Goal: Information Seeking & Learning: Learn about a topic

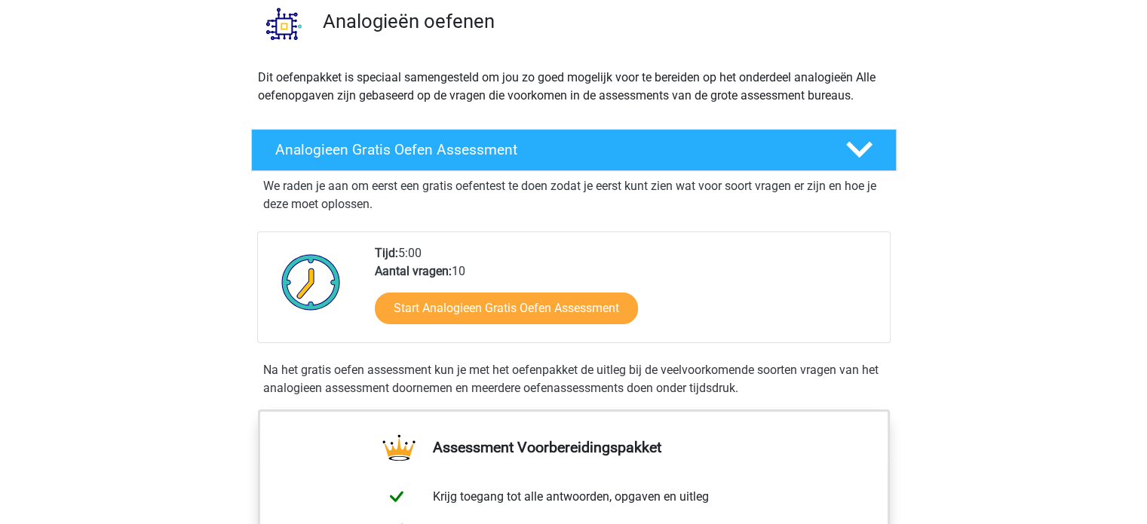
scroll to position [121, 0]
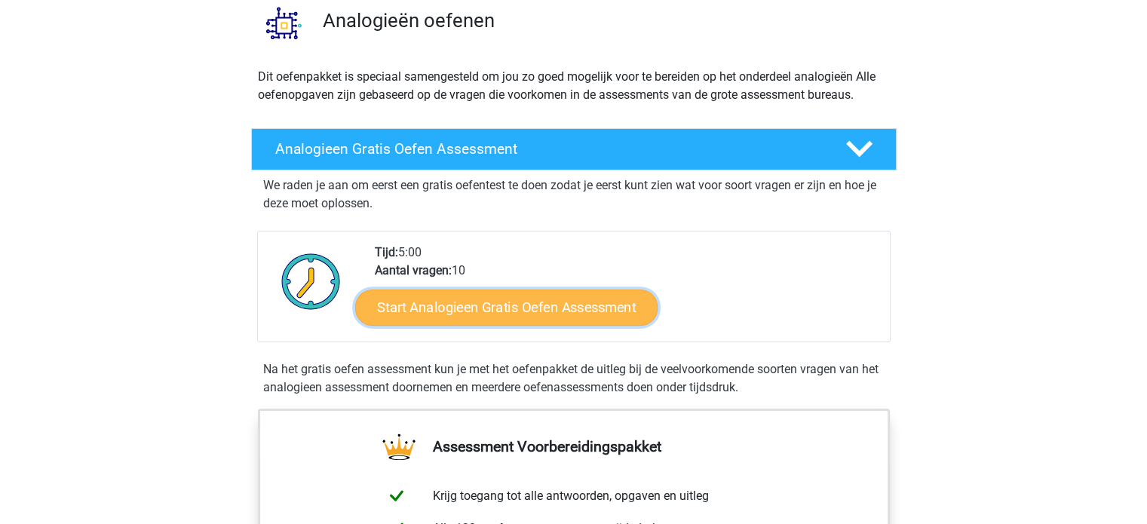
click at [561, 314] on link "Start Analogieen Gratis Oefen Assessment" at bounding box center [506, 307] width 302 height 36
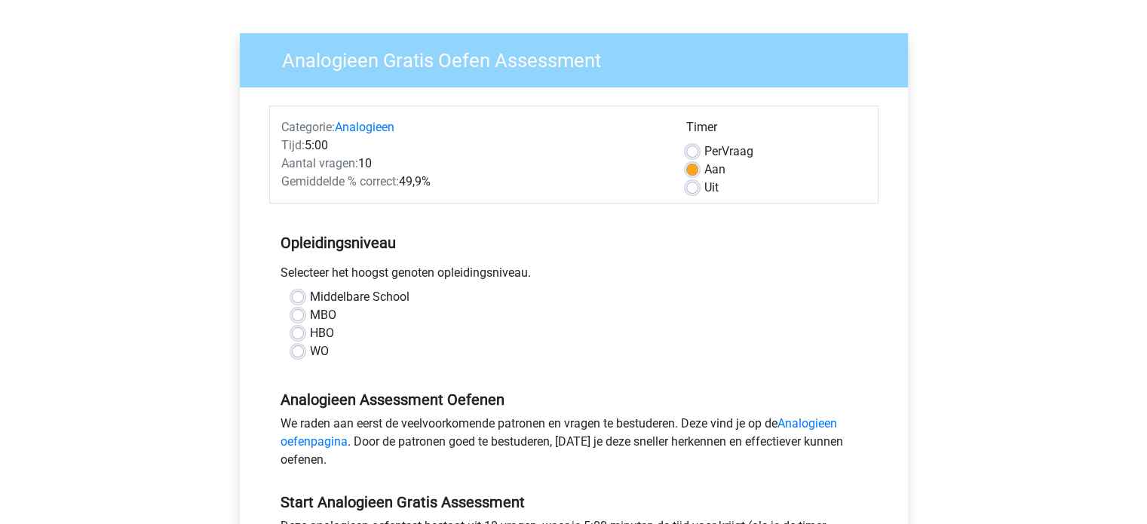
scroll to position [91, 0]
click at [305, 354] on div "WO" at bounding box center [574, 351] width 564 height 18
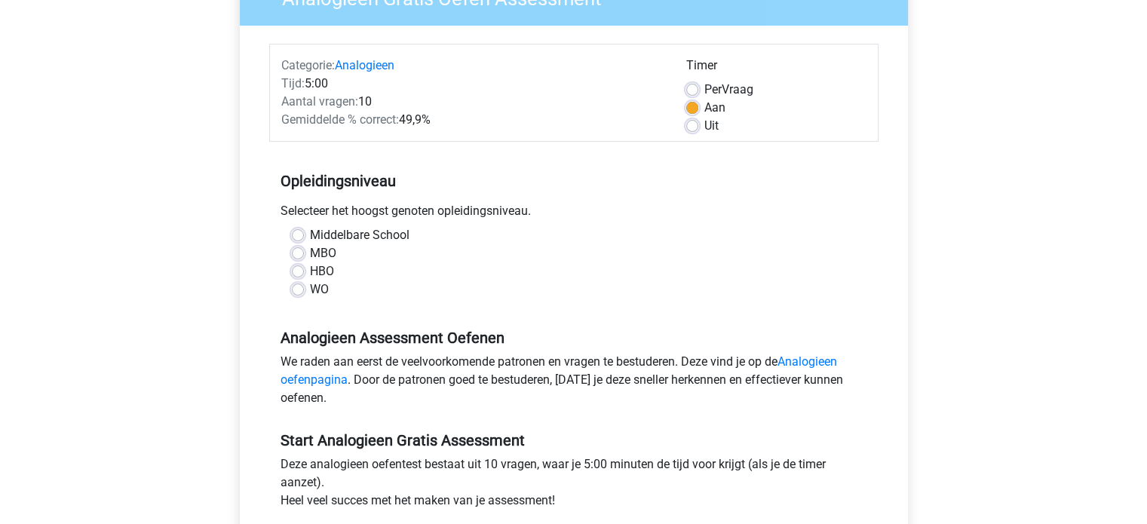
scroll to position [153, 0]
click at [310, 257] on label "MBO" at bounding box center [323, 253] width 26 height 18
click at [302, 257] on input "MBO" at bounding box center [298, 251] width 12 height 15
radio input "true"
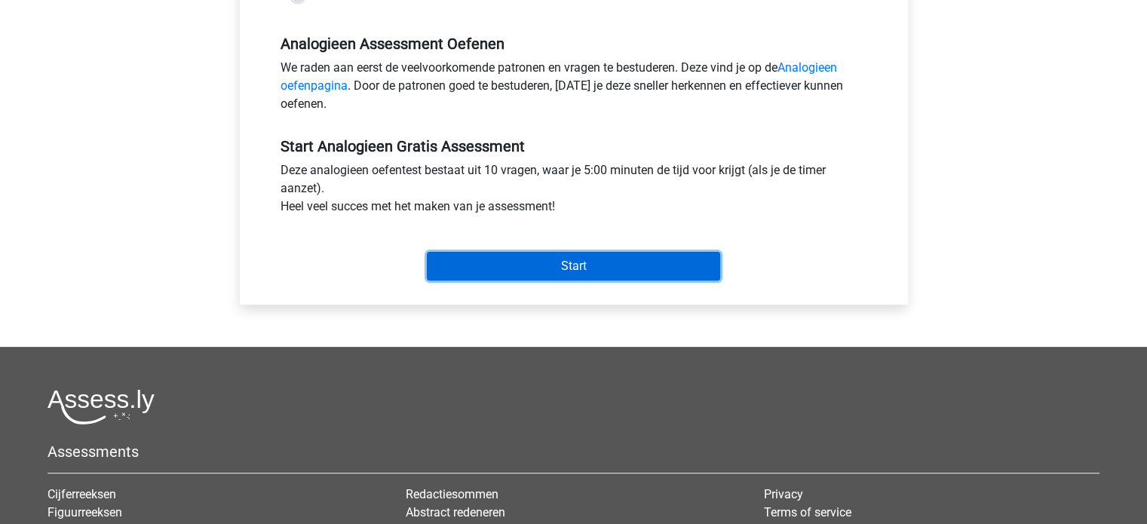
click at [502, 267] on input "Start" at bounding box center [573, 266] width 293 height 29
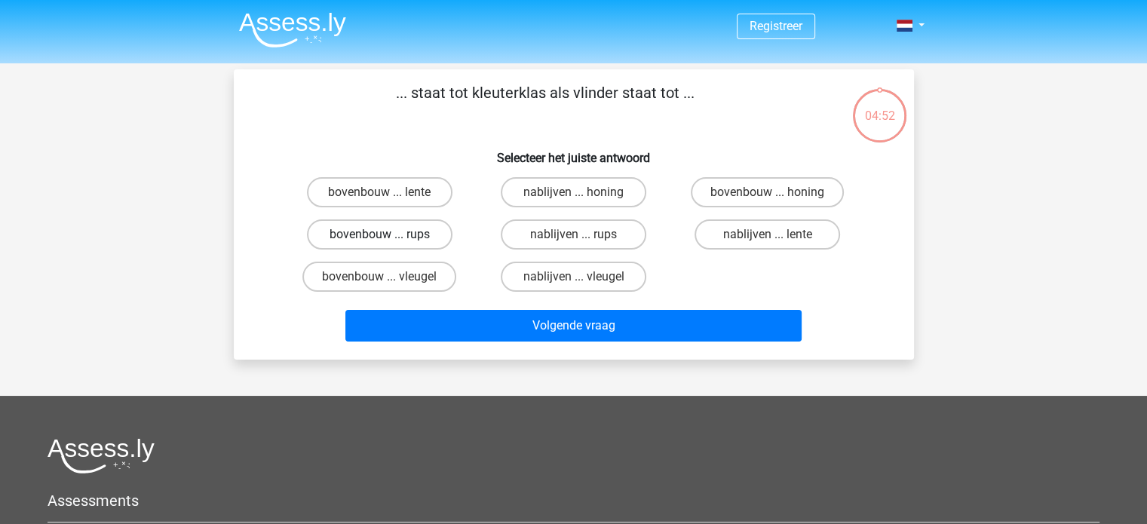
click at [419, 233] on label "bovenbouw ... rups" at bounding box center [380, 234] width 146 height 30
click at [389, 235] on input "bovenbouw ... rups" at bounding box center [384, 240] width 10 height 10
radio input "true"
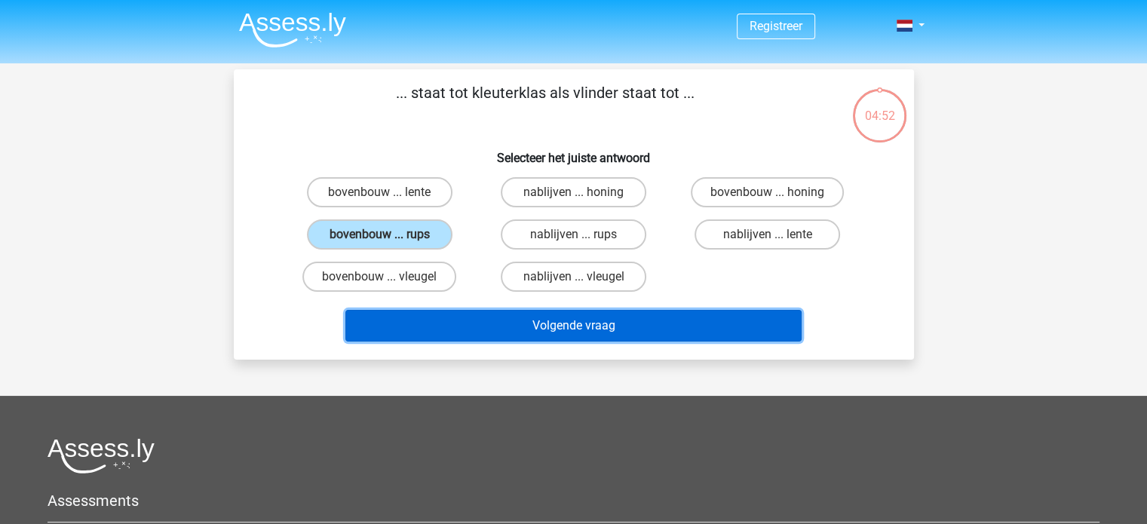
click at [458, 313] on button "Volgende vraag" at bounding box center [573, 326] width 456 height 32
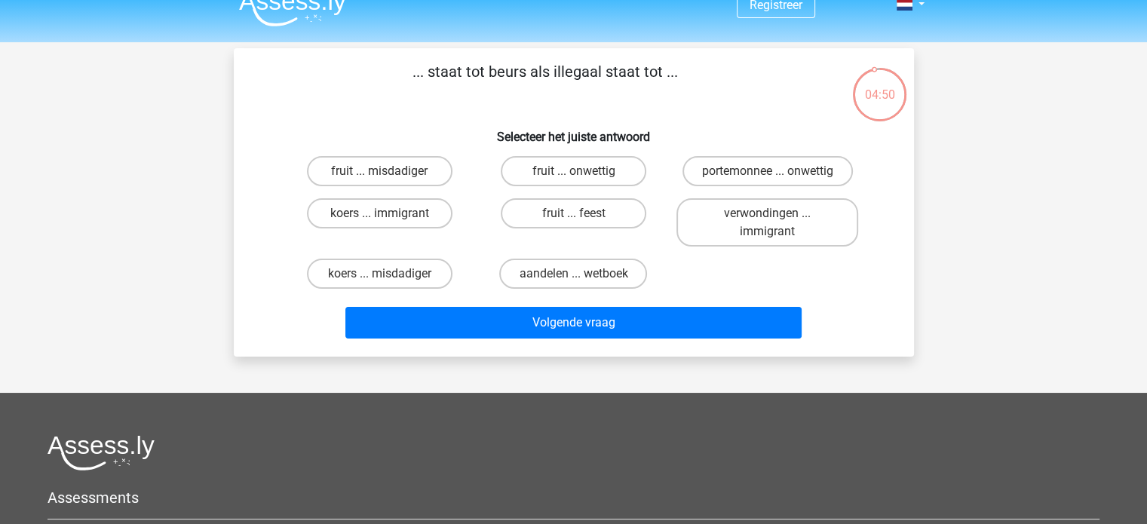
scroll to position [20, 0]
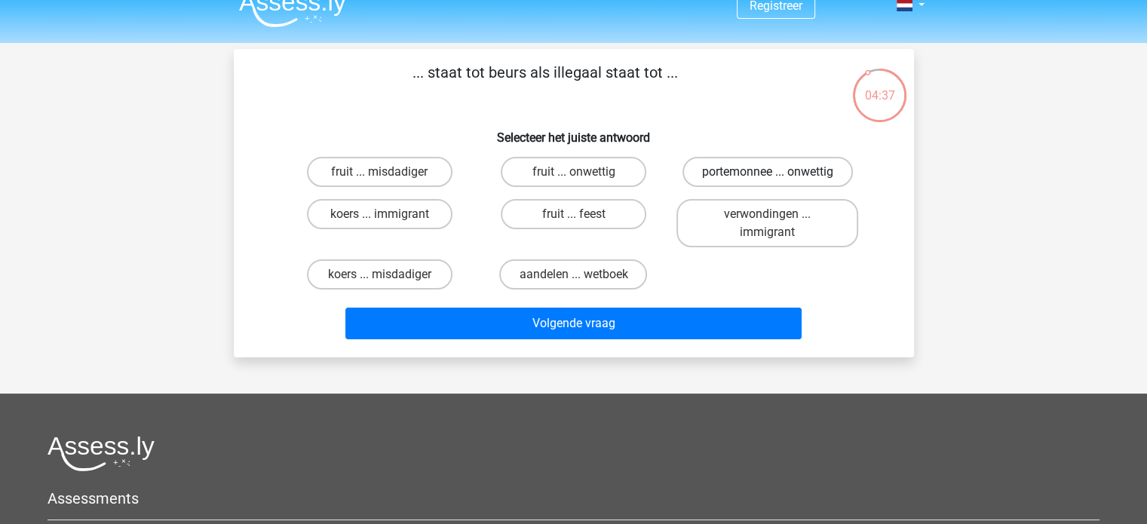
click at [736, 169] on label "portemonnee ... onwettig" at bounding box center [768, 172] width 170 height 30
click at [768, 172] on input "portemonnee ... onwettig" at bounding box center [773, 177] width 10 height 10
radio input "true"
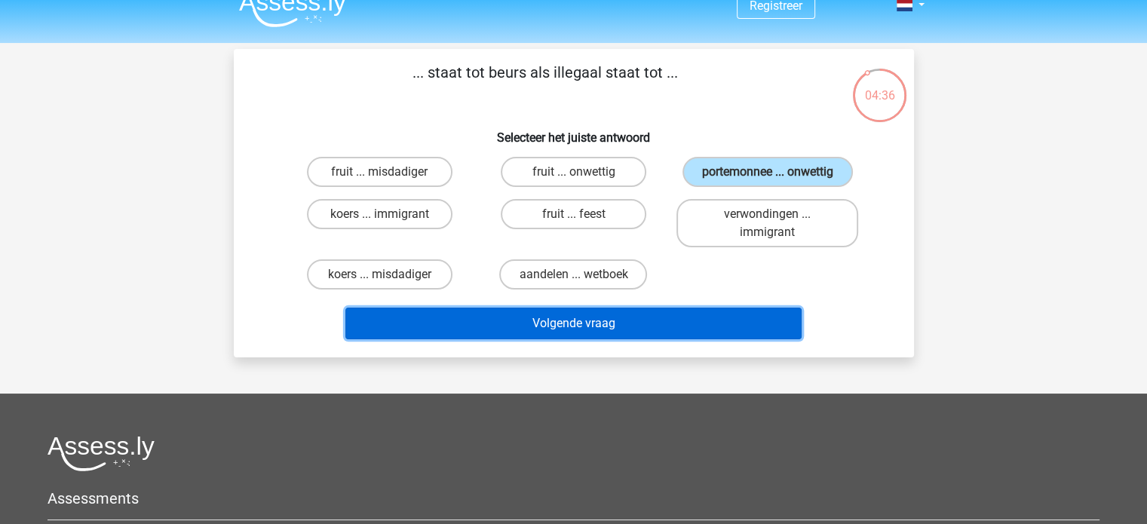
click at [609, 324] on button "Volgende vraag" at bounding box center [573, 324] width 456 height 32
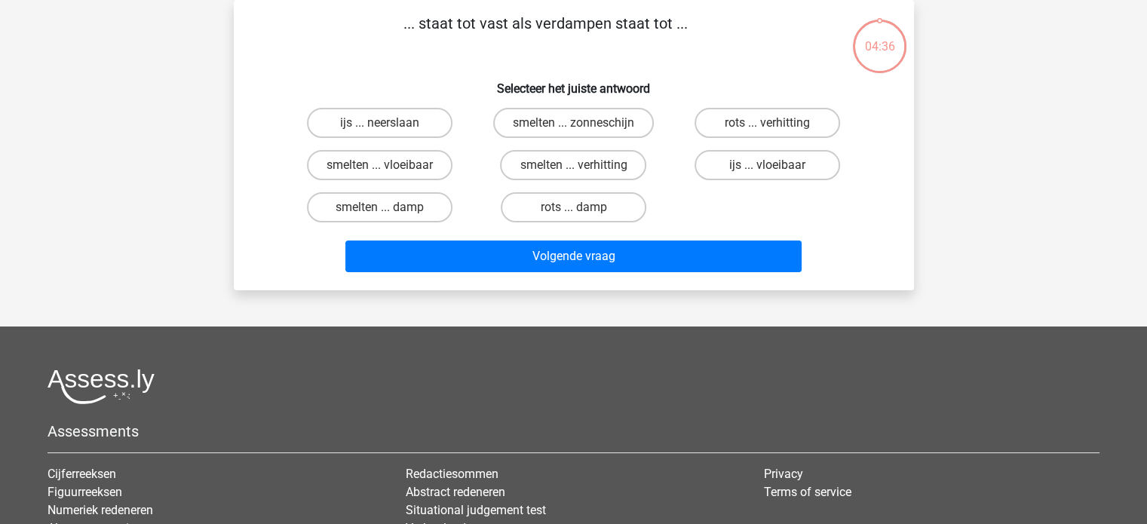
scroll to position [18, 0]
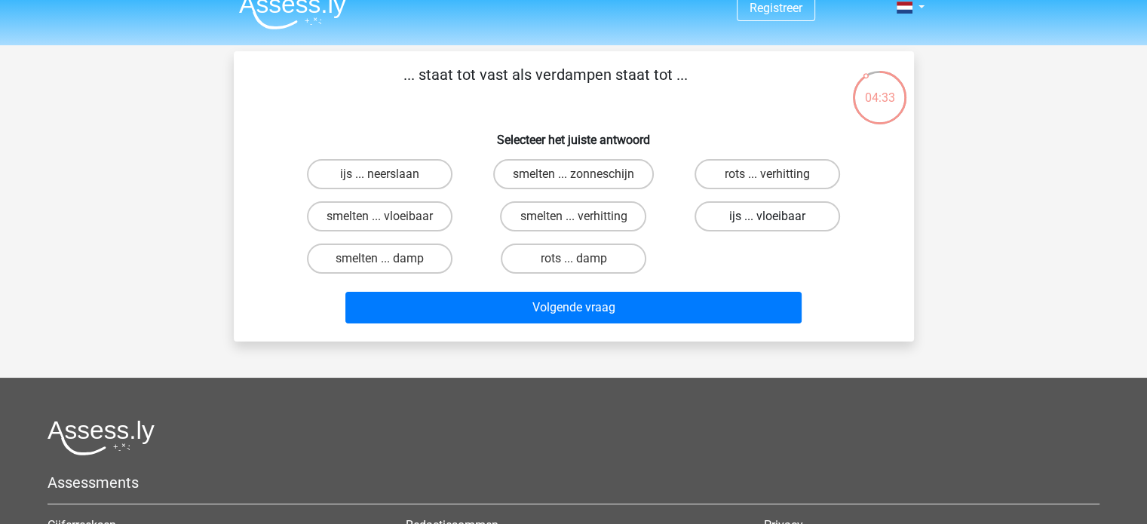
click at [742, 221] on label "ijs ... vloeibaar" at bounding box center [768, 216] width 146 height 30
click at [768, 221] on input "ijs ... vloeibaar" at bounding box center [773, 221] width 10 height 10
radio input "true"
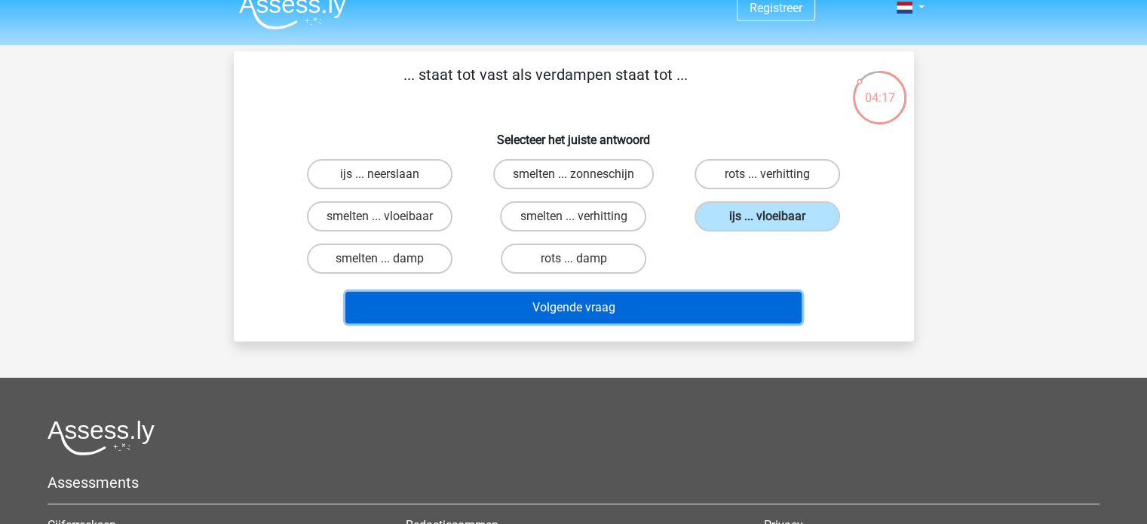
click at [562, 310] on button "Volgende vraag" at bounding box center [573, 308] width 456 height 32
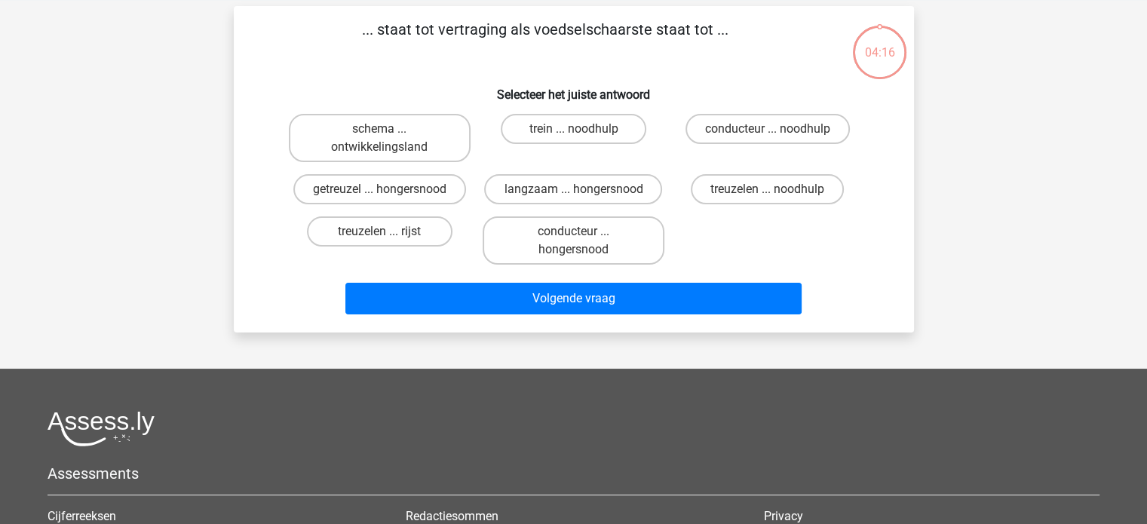
scroll to position [69, 0]
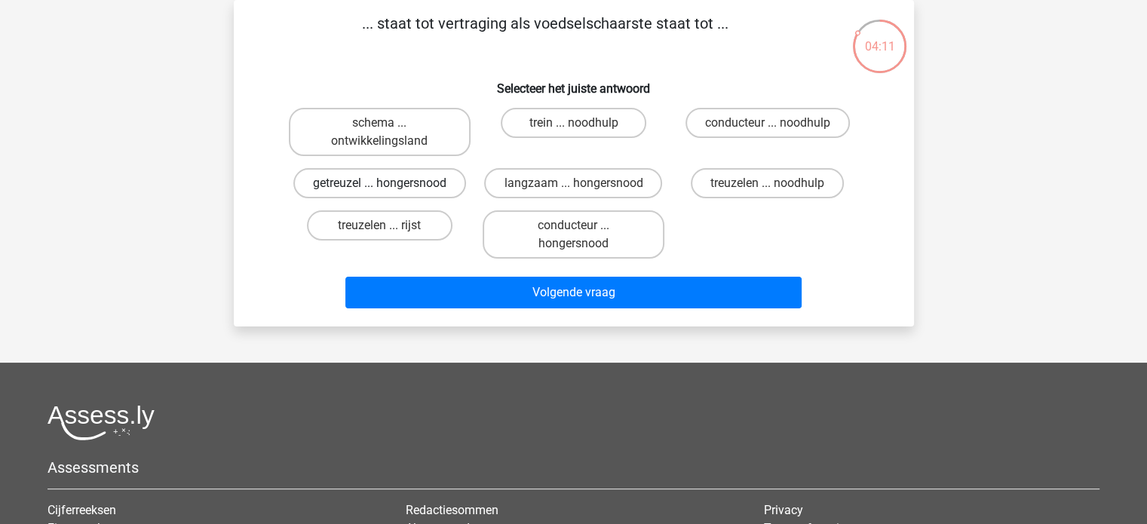
click at [413, 177] on label "getreuzel ... hongersnood" at bounding box center [379, 183] width 173 height 30
click at [389, 183] on input "getreuzel ... hongersnood" at bounding box center [384, 188] width 10 height 10
radio input "true"
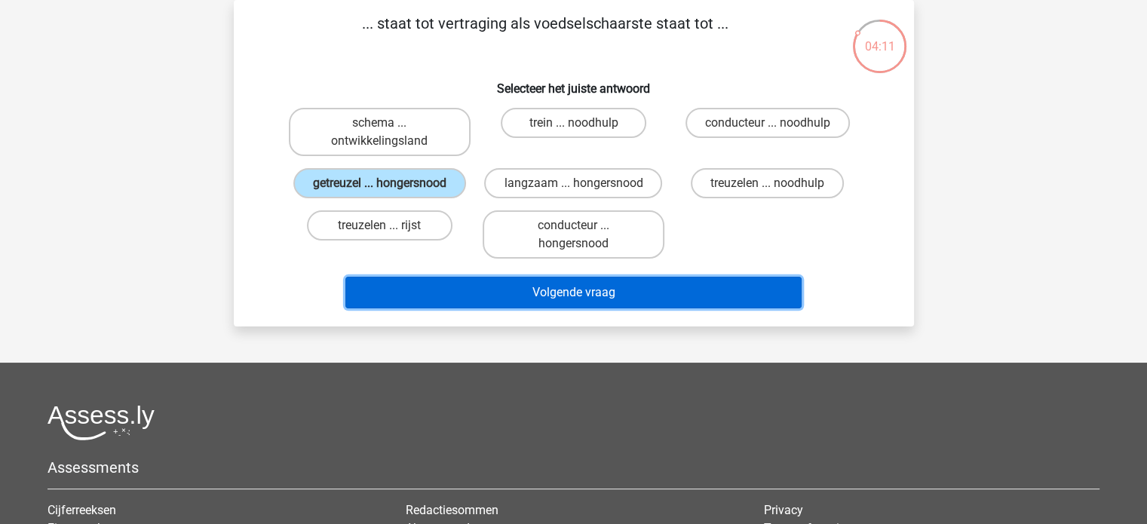
click at [549, 287] on button "Volgende vraag" at bounding box center [573, 293] width 456 height 32
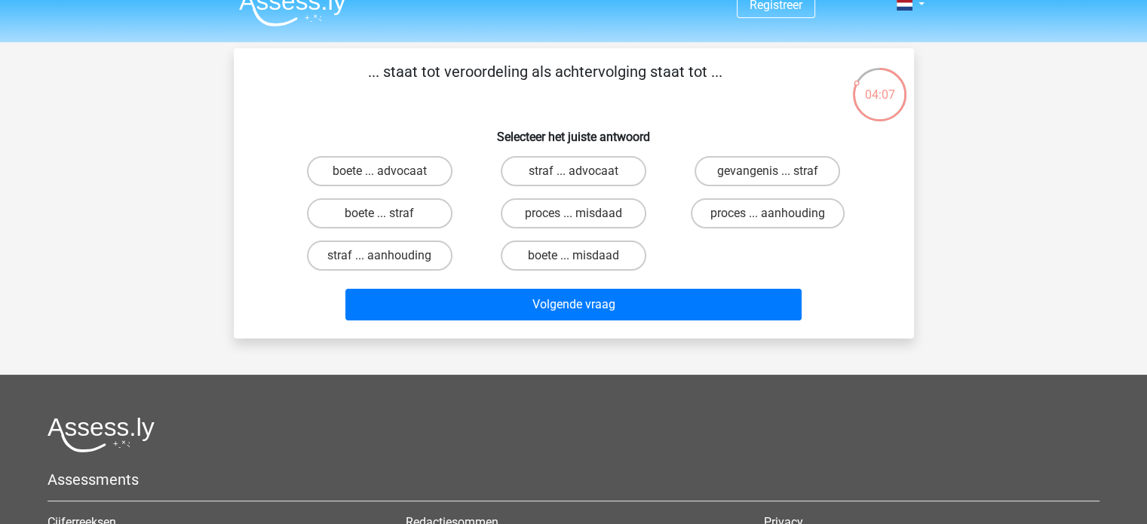
scroll to position [20, 0]
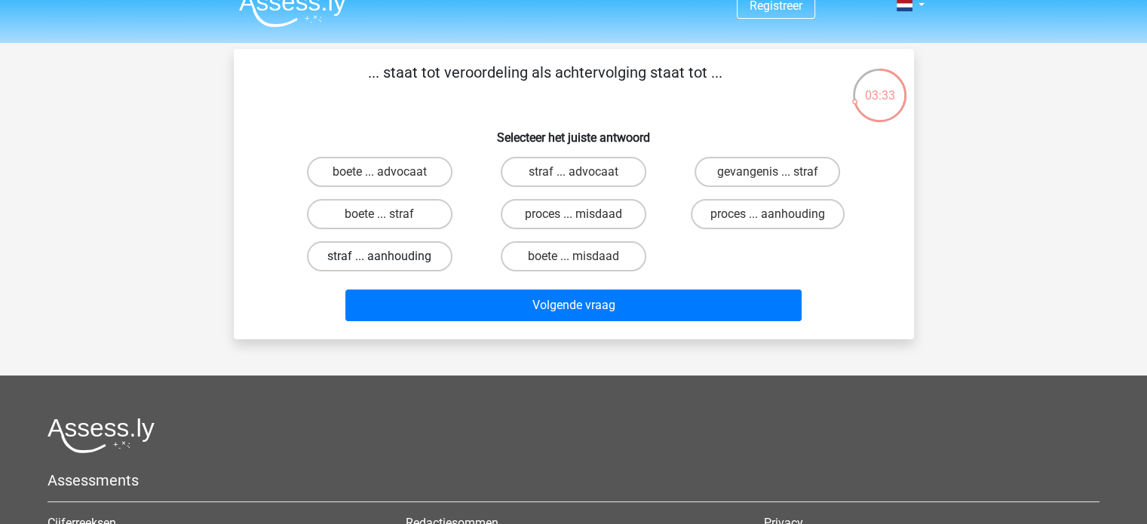
click at [418, 252] on label "straf ... aanhouding" at bounding box center [380, 256] width 146 height 30
click at [389, 256] on input "straf ... aanhouding" at bounding box center [384, 261] width 10 height 10
radio input "true"
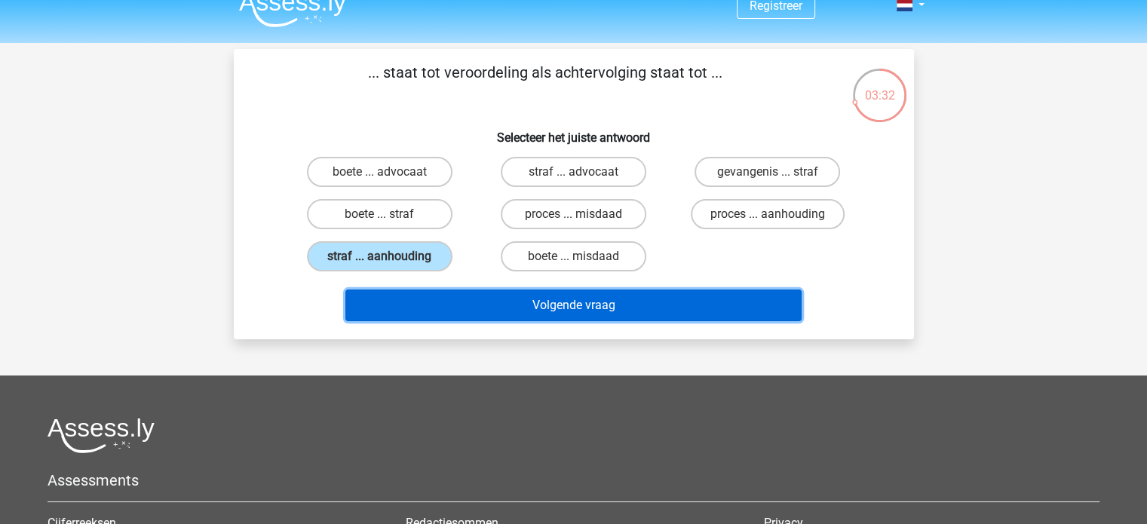
click at [452, 293] on button "Volgende vraag" at bounding box center [573, 306] width 456 height 32
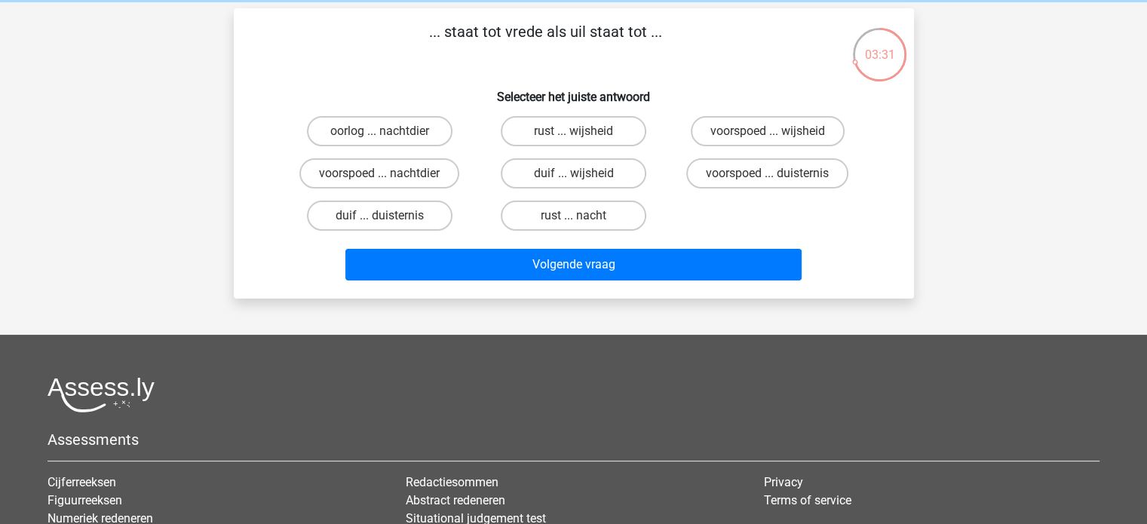
scroll to position [60, 0]
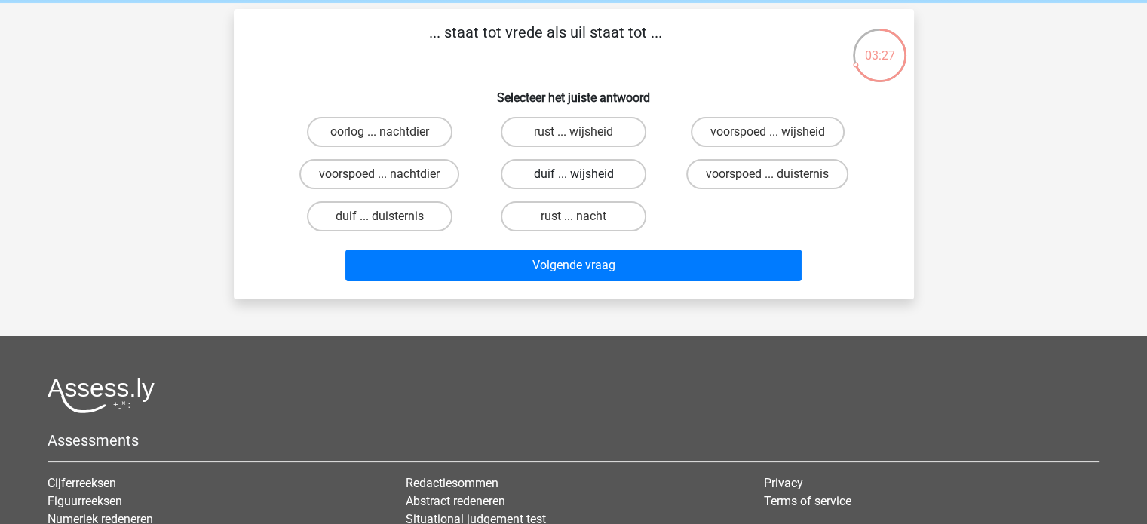
click at [588, 174] on label "duif ... wijsheid" at bounding box center [574, 174] width 146 height 30
click at [583, 174] on input "duif ... wijsheid" at bounding box center [578, 179] width 10 height 10
radio input "true"
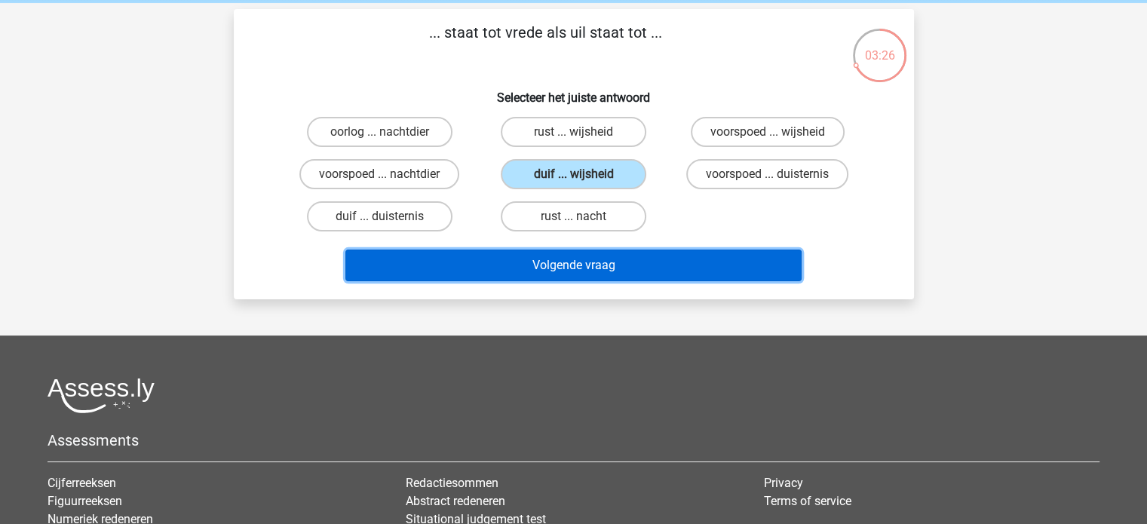
click at [593, 259] on button "Volgende vraag" at bounding box center [573, 266] width 456 height 32
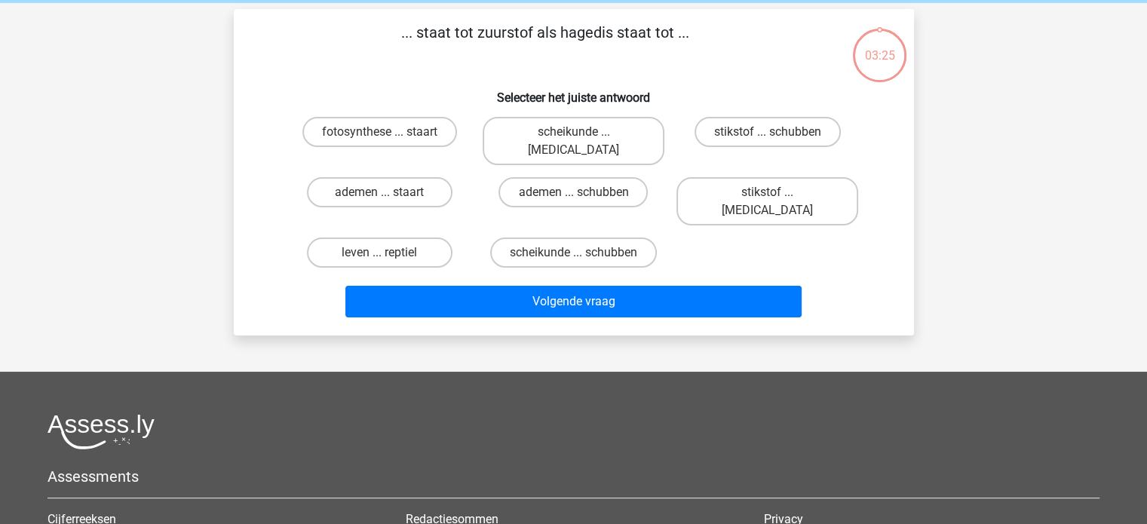
scroll to position [69, 0]
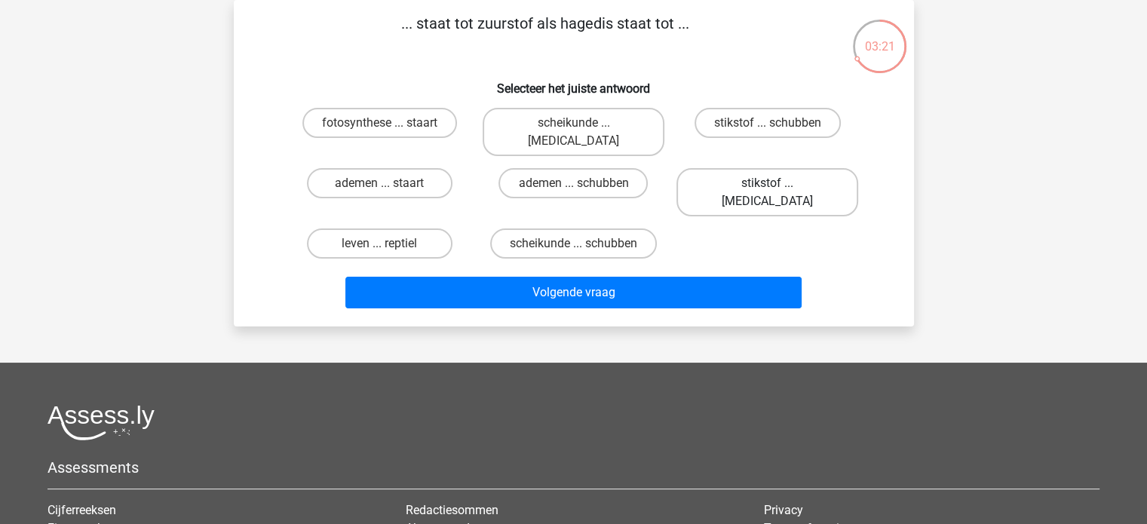
click at [749, 173] on label "stikstof ... krokodil" at bounding box center [768, 192] width 182 height 48
click at [768, 183] on input "stikstof ... krokodil" at bounding box center [773, 188] width 10 height 10
radio input "true"
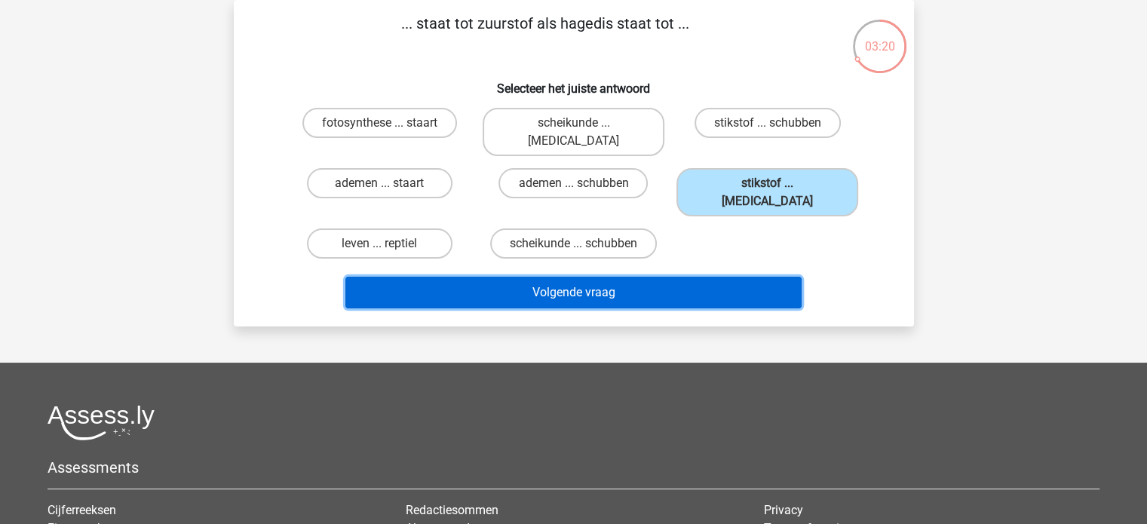
click at [660, 277] on button "Volgende vraag" at bounding box center [573, 293] width 456 height 32
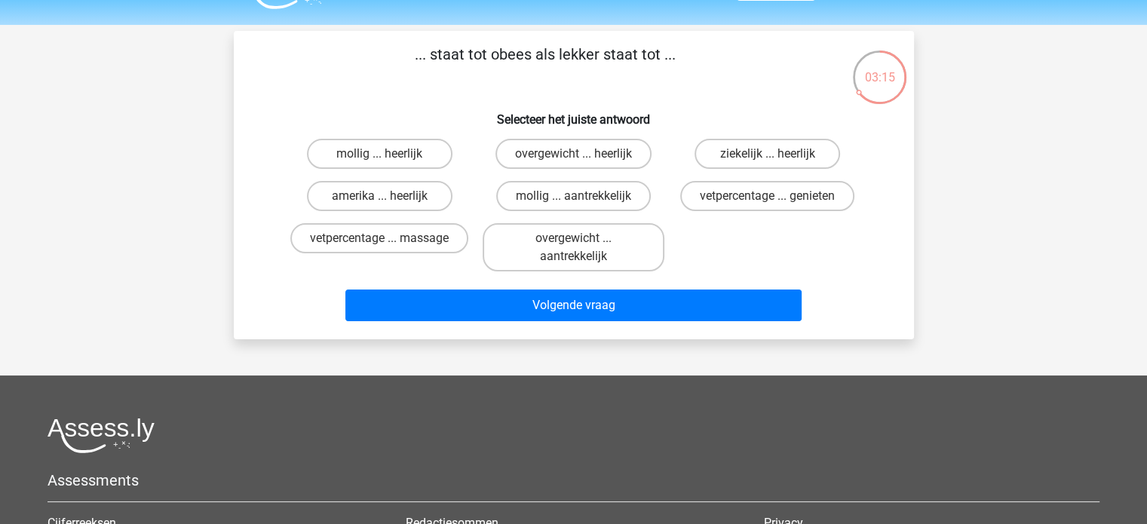
scroll to position [39, 0]
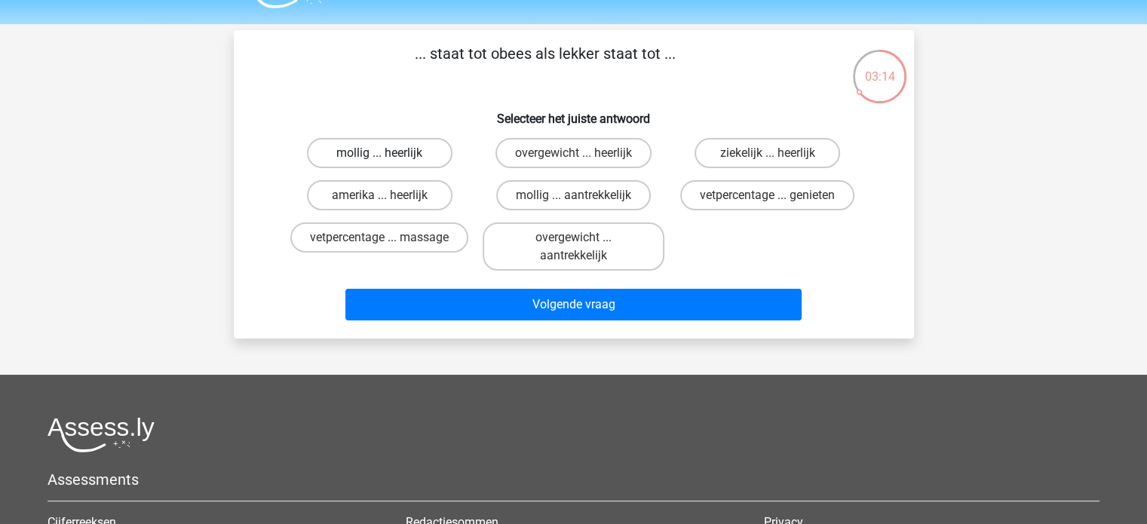
click at [407, 153] on label "mollig ... heerlijk" at bounding box center [380, 153] width 146 height 30
click at [389, 153] on input "mollig ... heerlijk" at bounding box center [384, 158] width 10 height 10
radio input "true"
click at [563, 146] on label "overgewicht ... heerlijk" at bounding box center [574, 153] width 156 height 30
click at [573, 153] on input "overgewicht ... heerlijk" at bounding box center [578, 158] width 10 height 10
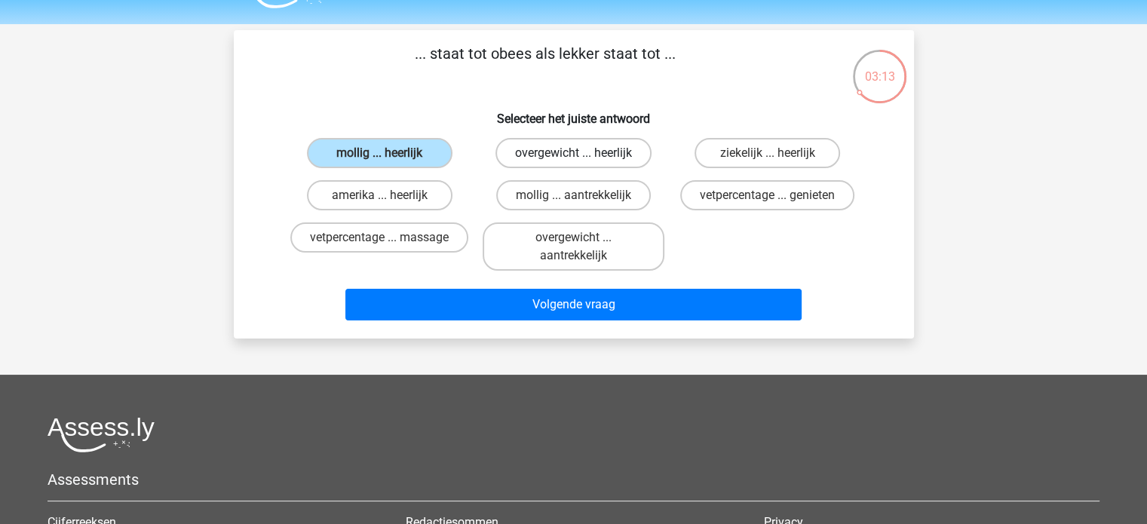
radio input "true"
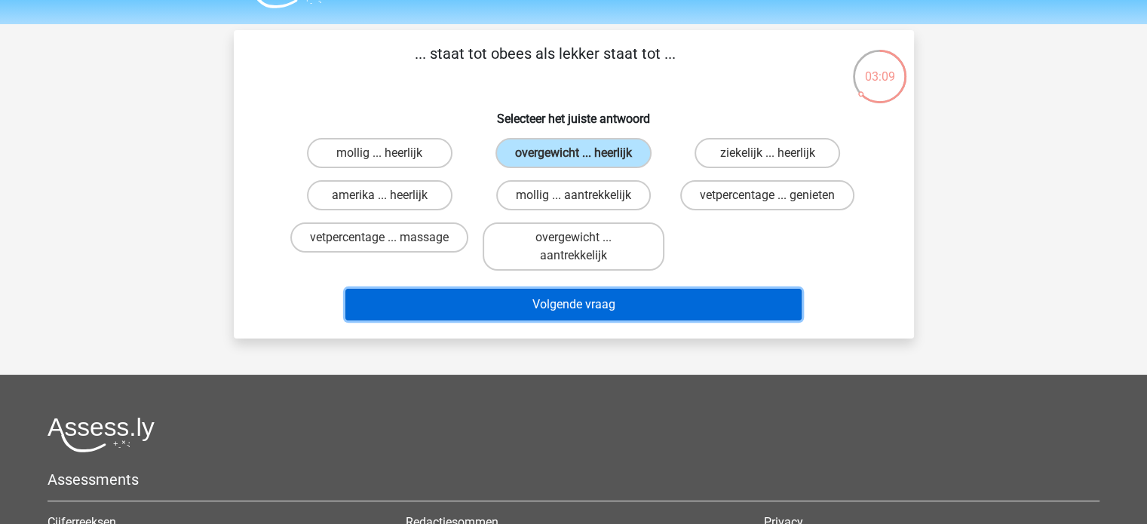
click at [560, 296] on button "Volgende vraag" at bounding box center [573, 305] width 456 height 32
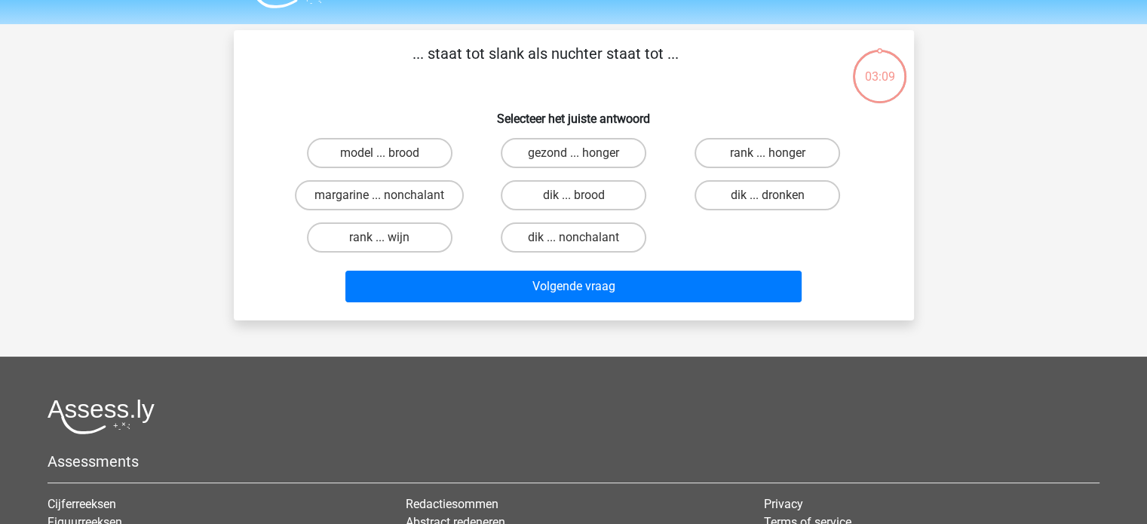
scroll to position [69, 0]
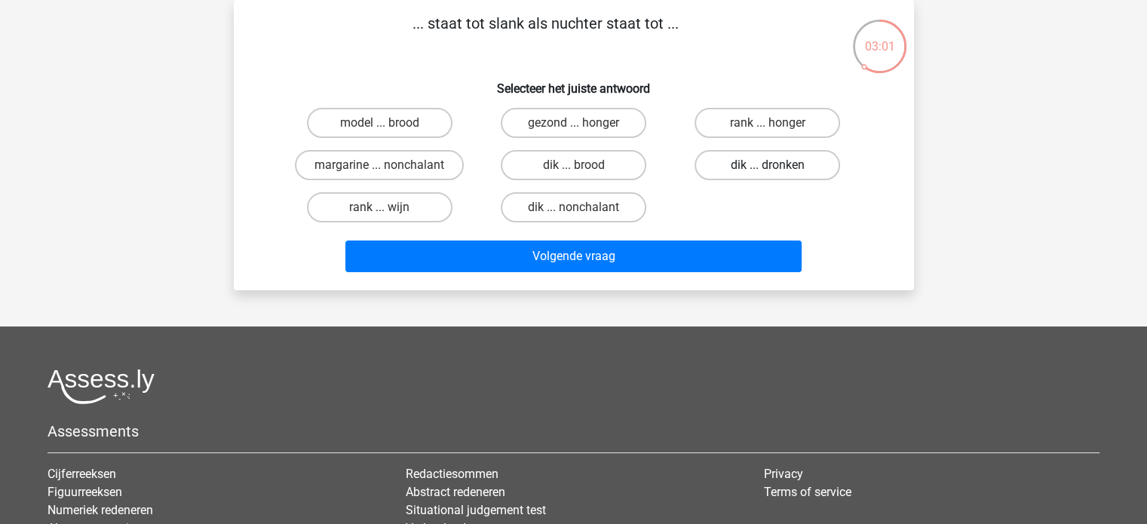
click at [756, 177] on label "dik ... dronken" at bounding box center [768, 165] width 146 height 30
click at [768, 175] on input "dik ... dronken" at bounding box center [773, 170] width 10 height 10
radio input "true"
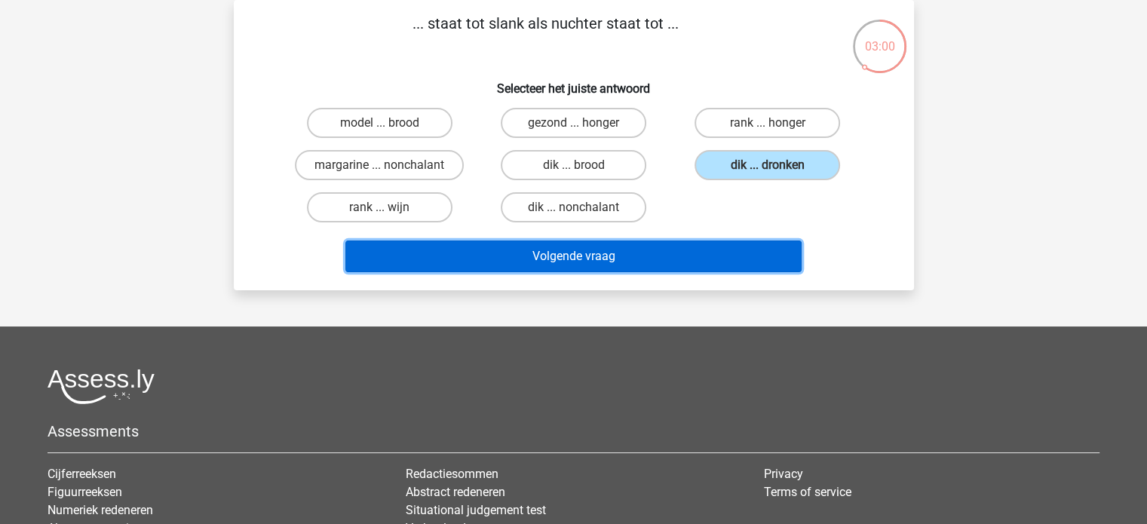
click at [711, 256] on button "Volgende vraag" at bounding box center [573, 257] width 456 height 32
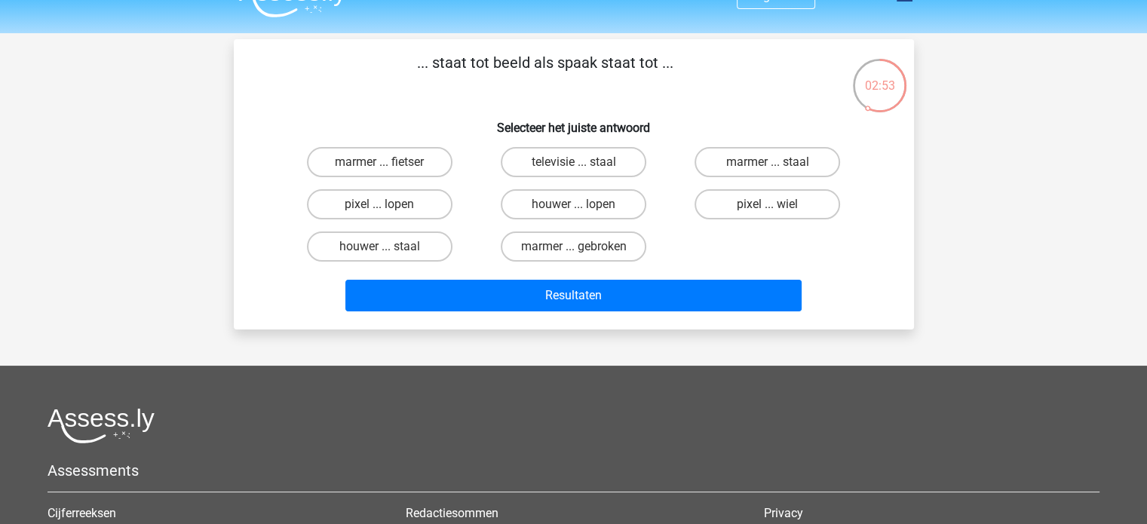
scroll to position [29, 0]
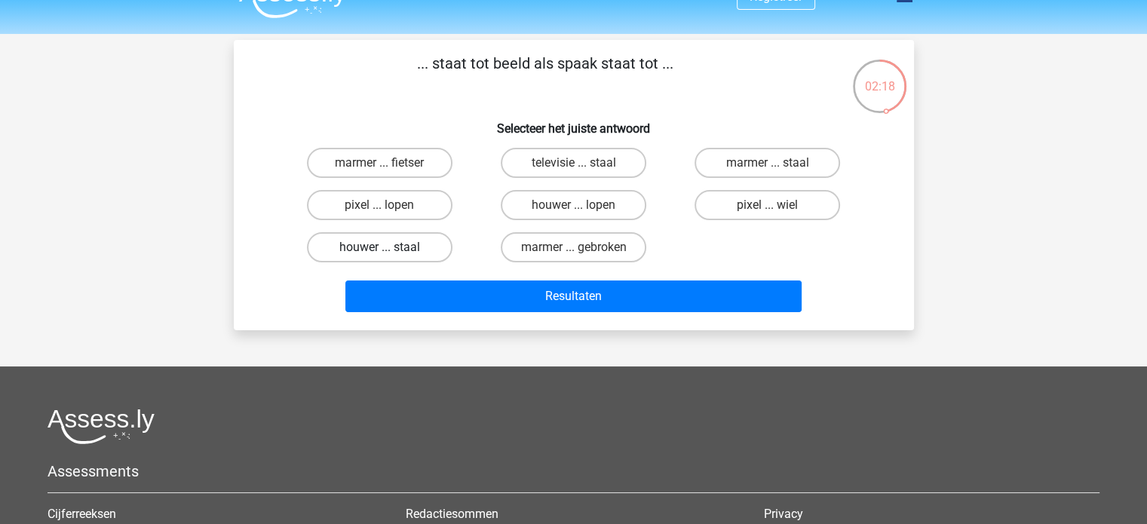
click at [412, 254] on label "houwer ... staal" at bounding box center [380, 247] width 146 height 30
click at [389, 254] on input "houwer ... staal" at bounding box center [384, 252] width 10 height 10
radio input "true"
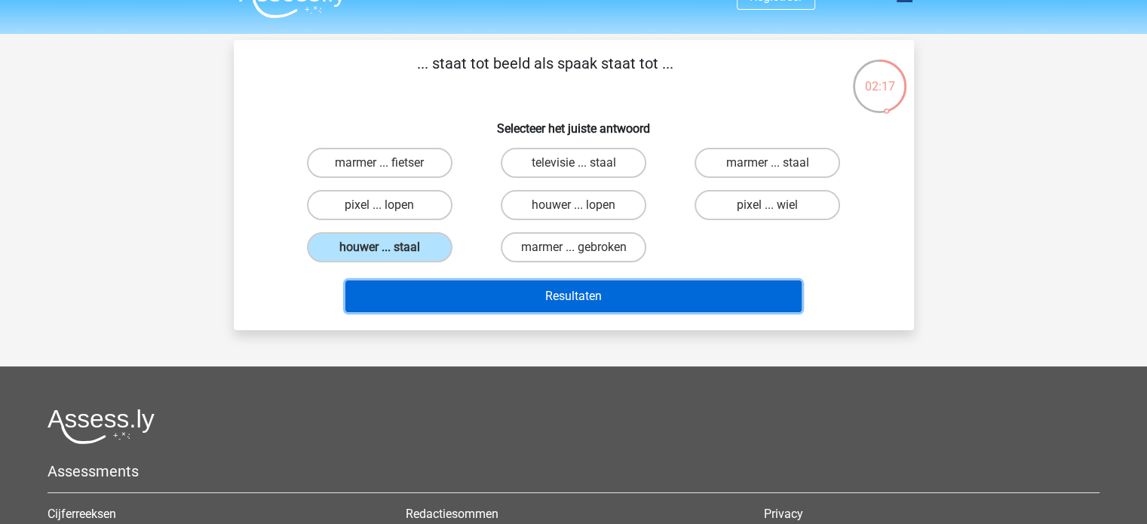
click at [465, 294] on button "Resultaten" at bounding box center [573, 297] width 456 height 32
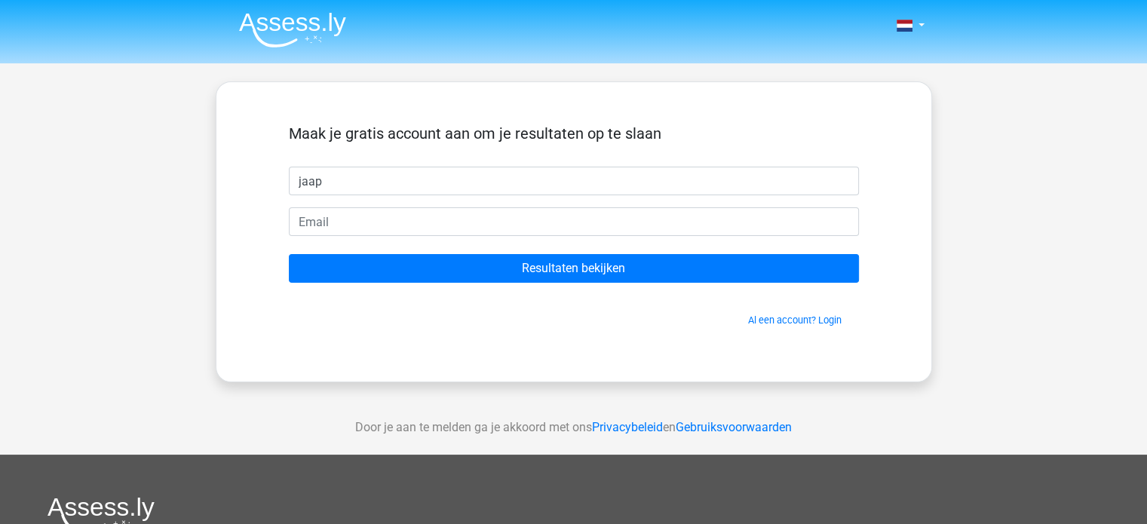
type input "jaap"
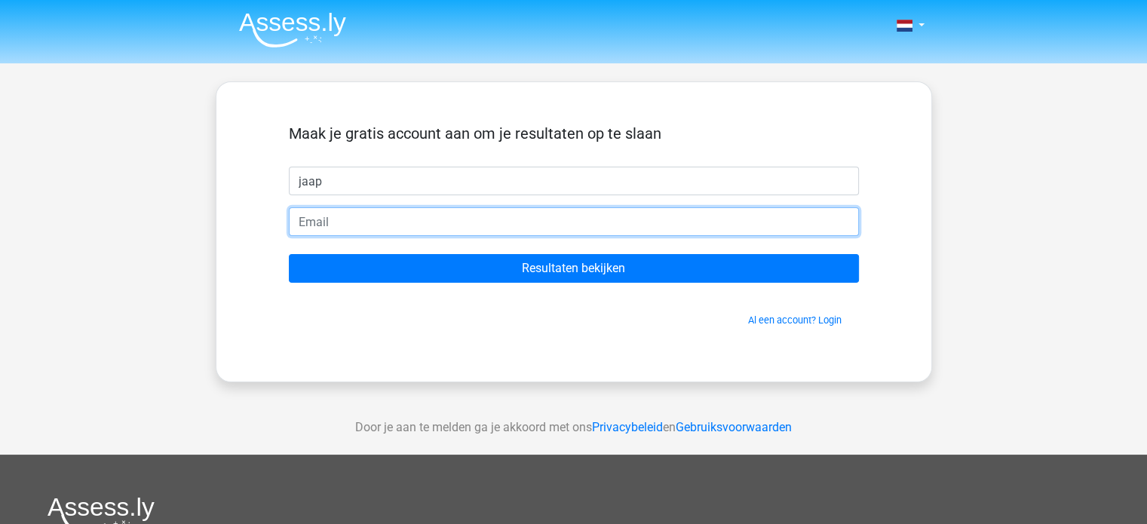
click at [631, 222] on input "email" at bounding box center [574, 221] width 570 height 29
type input "[EMAIL_ADDRESS][DOMAIN_NAME]"
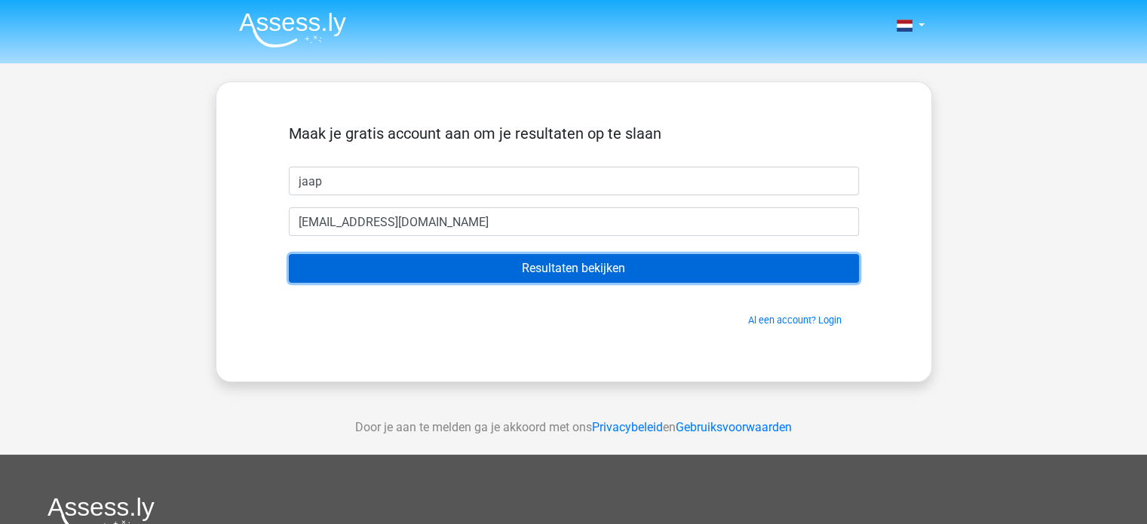
click at [371, 279] on input "Resultaten bekijken" at bounding box center [574, 268] width 570 height 29
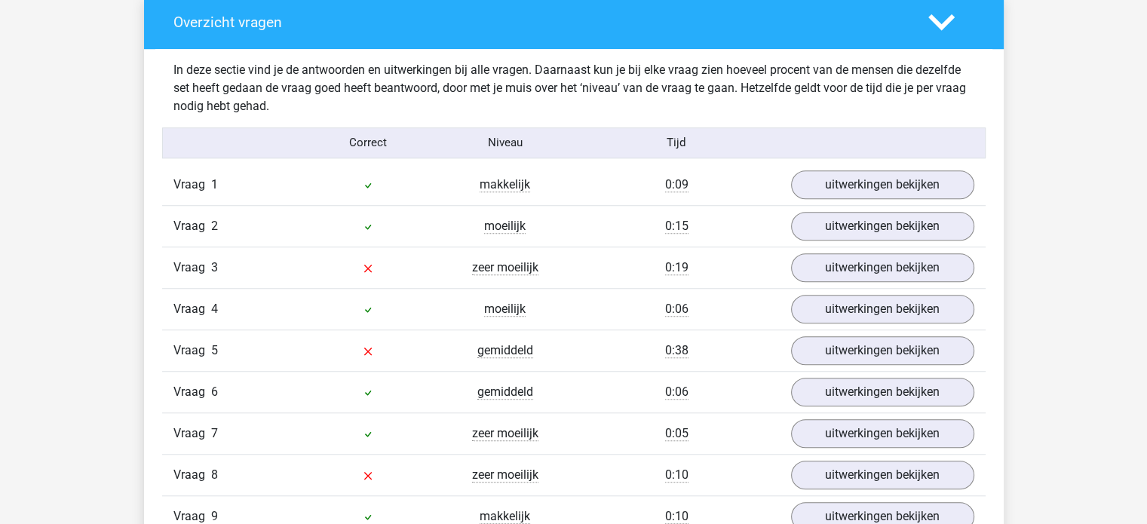
scroll to position [1195, 0]
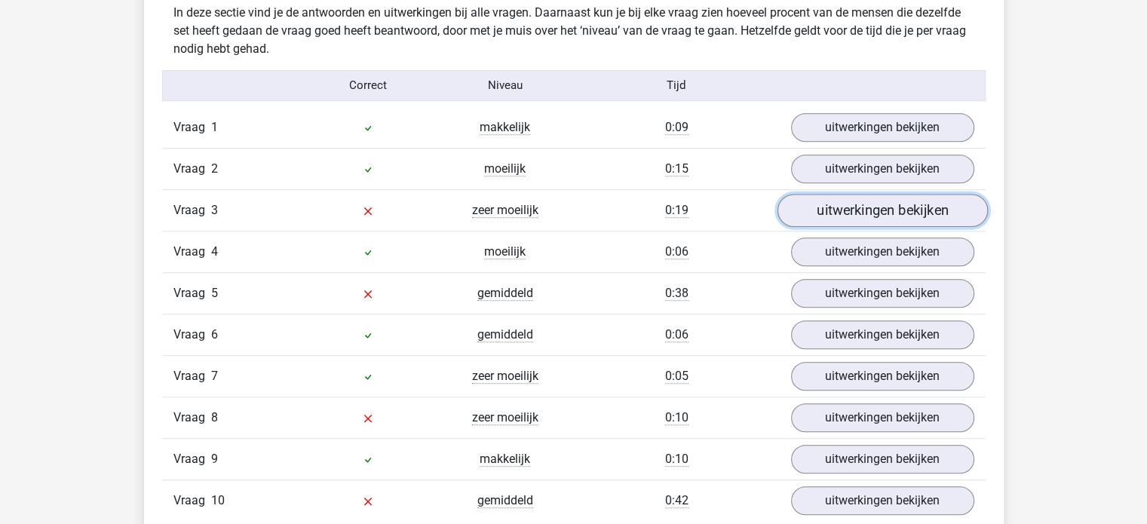
click at [848, 216] on link "uitwerkingen bekijken" at bounding box center [882, 210] width 210 height 33
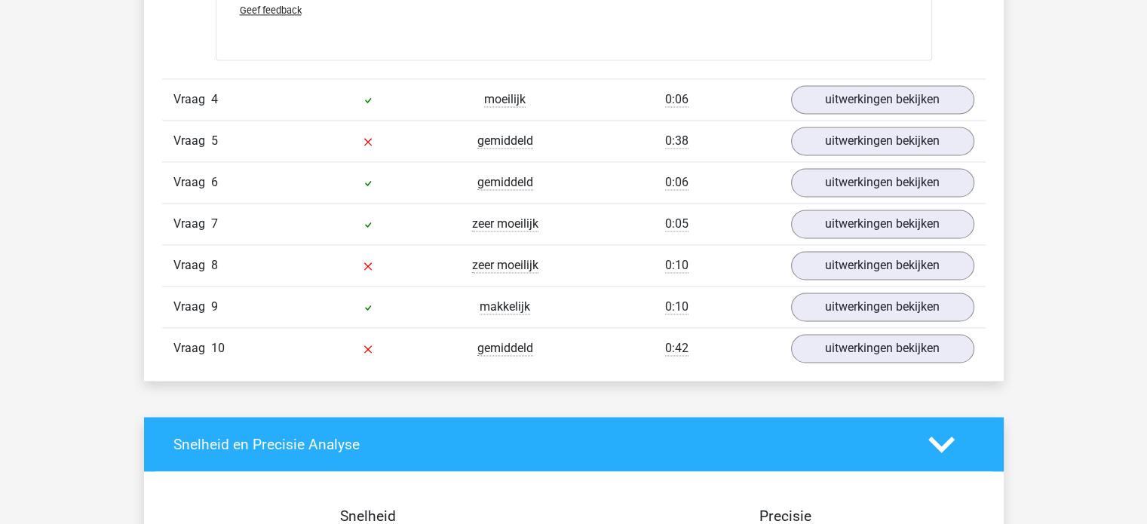
scroll to position [2219, 0]
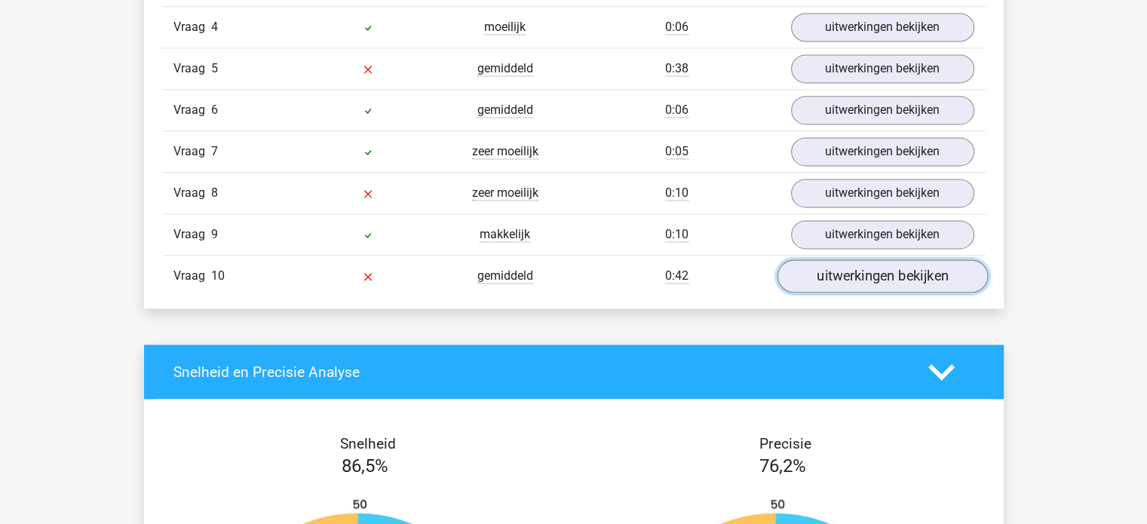
click at [833, 274] on link "uitwerkingen bekijken" at bounding box center [882, 275] width 210 height 33
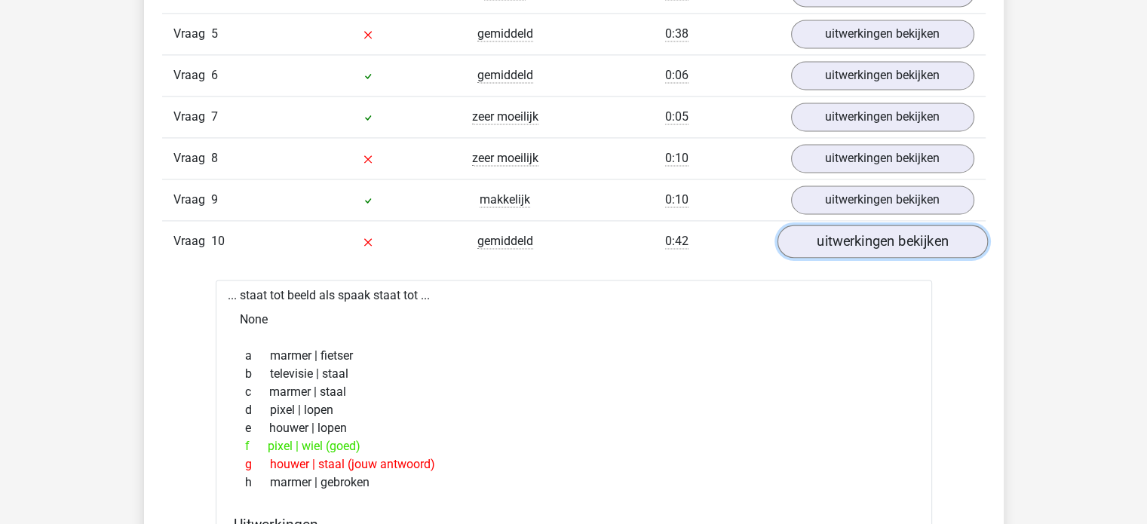
scroll to position [2256, 0]
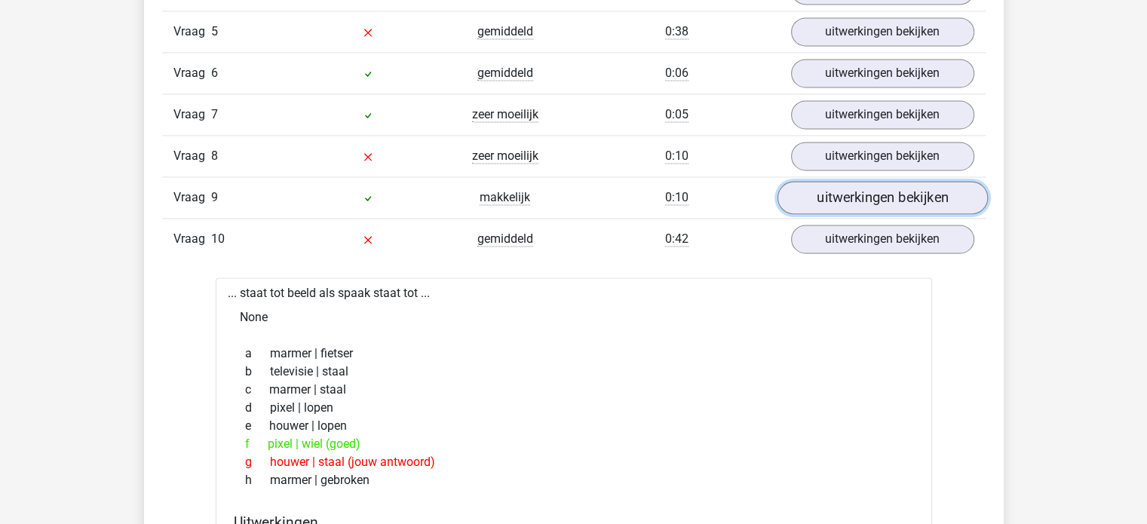
click at [870, 195] on link "uitwerkingen bekijken" at bounding box center [882, 197] width 210 height 33
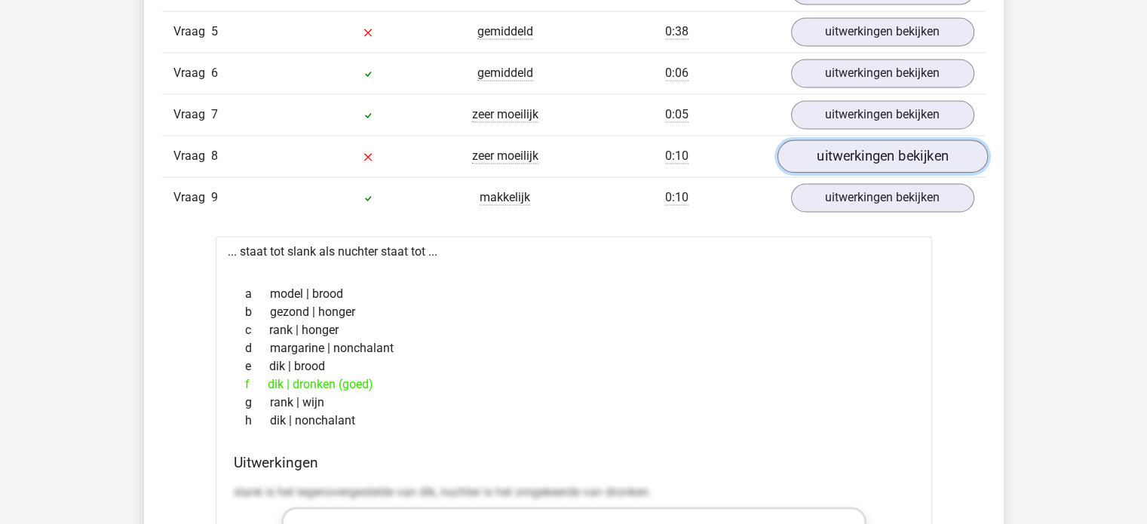
click at [884, 153] on link "uitwerkingen bekijken" at bounding box center [882, 156] width 210 height 33
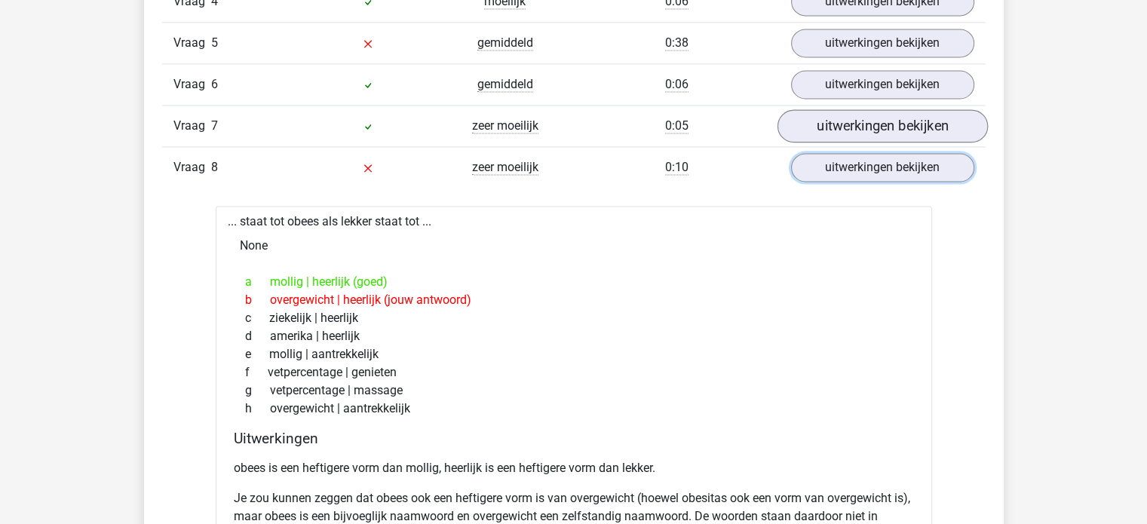
scroll to position [2244, 0]
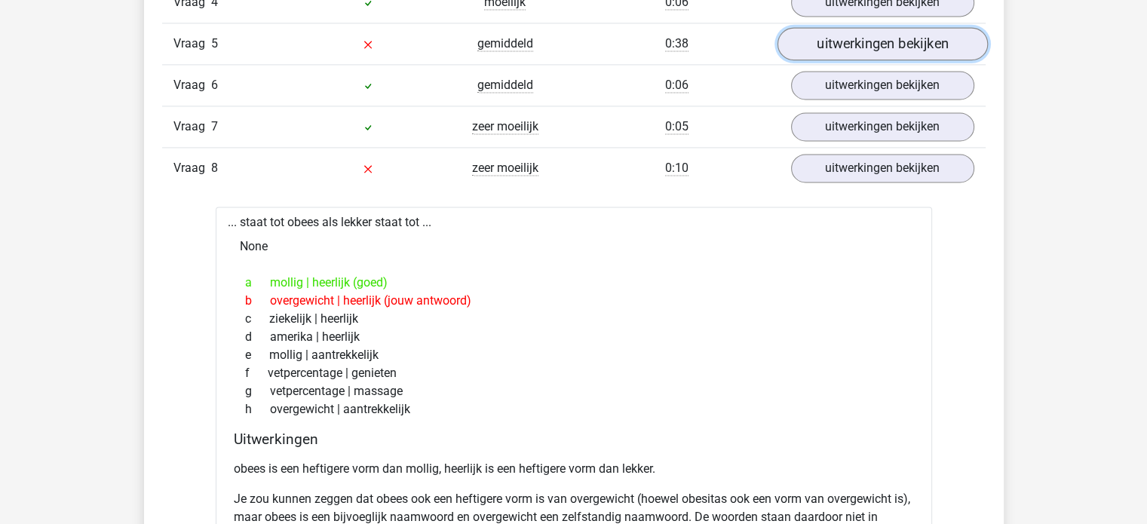
click at [870, 44] on link "uitwerkingen bekijken" at bounding box center [882, 43] width 210 height 33
